Goal: Task Accomplishment & Management: Manage account settings

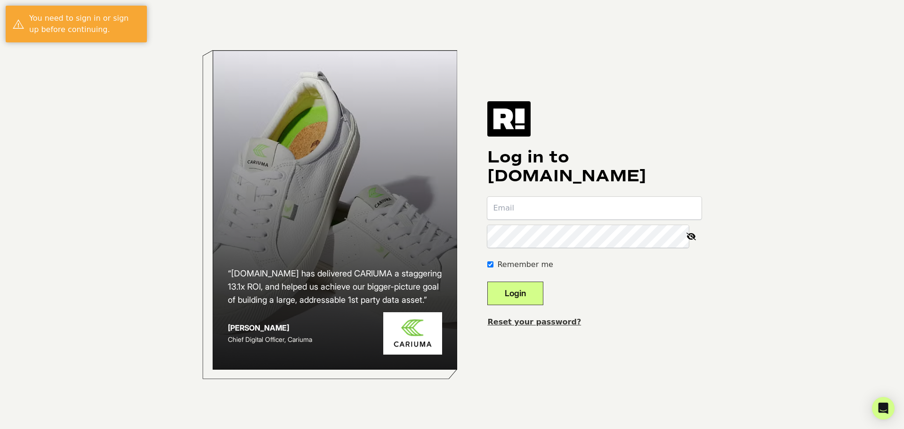
click at [0, 428] on com-1password-button at bounding box center [0, 429] width 0 height 0
type input "larissa@larissaloden.com"
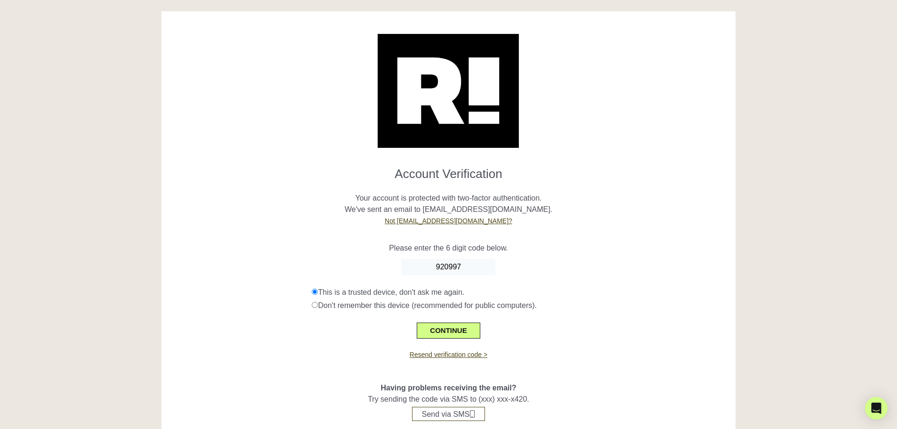
type input "920997"
click at [573, 358] on div "Resend verification code >" at bounding box center [449, 348] width 560 height 21
click at [443, 332] on button "CONTINUE" at bounding box center [448, 330] width 63 height 16
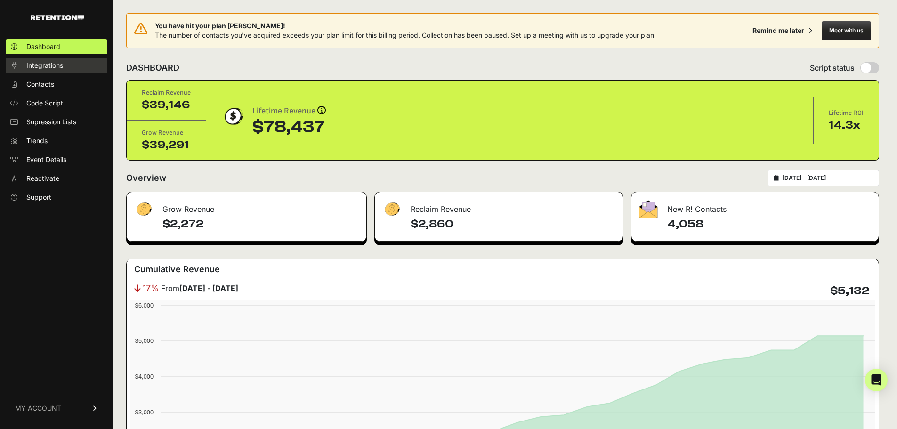
click at [44, 63] on span "Integrations" at bounding box center [44, 65] width 37 height 9
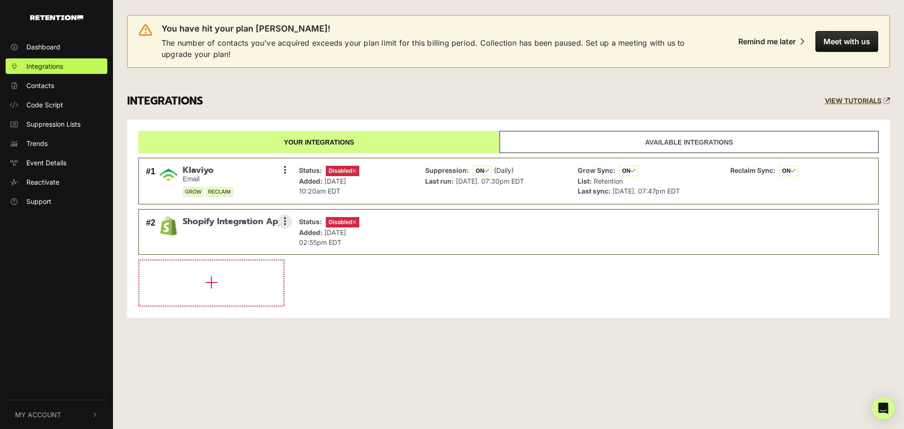
click at [287, 220] on button at bounding box center [285, 221] width 14 height 14
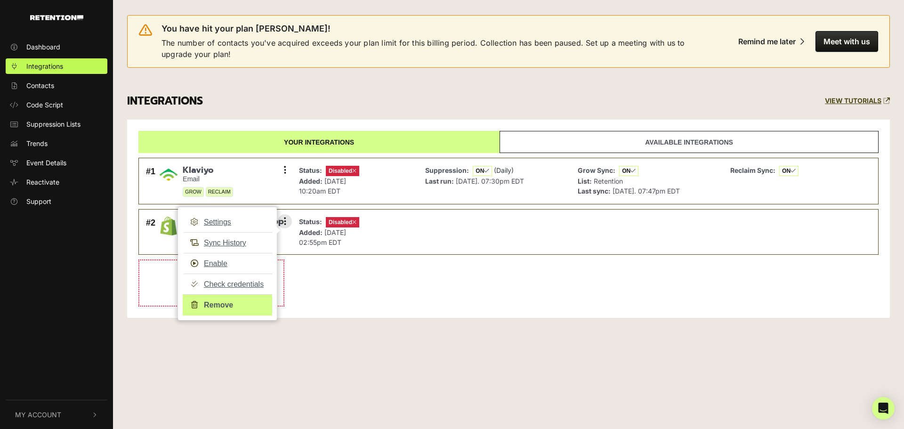
click at [225, 304] on link "Remove" at bounding box center [227, 304] width 89 height 21
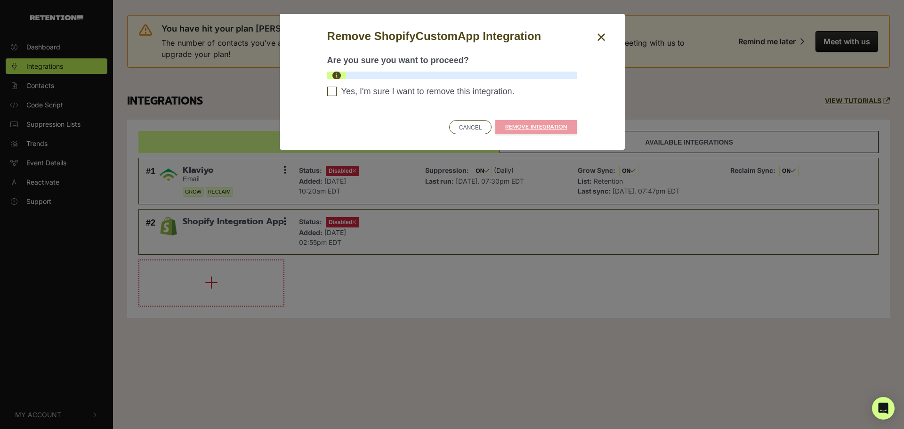
click at [331, 90] on input "Yes, I'm sure I want to remove this integration. Please confirm to continue" at bounding box center [331, 91] width 9 height 9
checkbox input "true"
click at [554, 130] on link "REMOVE INTEGRATION" at bounding box center [535, 127] width 81 height 14
